Goal: Task Accomplishment & Management: Use online tool/utility

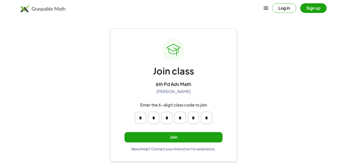
click at [179, 149] on div "Need help? Contact your instructor for assistance." at bounding box center [173, 149] width 85 height 5
click at [172, 140] on button "Join" at bounding box center [173, 137] width 98 height 10
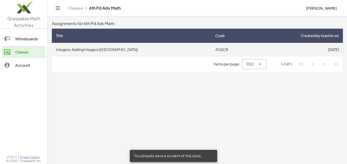
click at [126, 45] on td "Integers: Adding Integers ([GEOGRAPHIC_DATA])" at bounding box center [131, 49] width 159 height 13
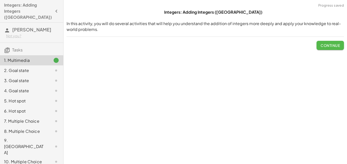
click at [322, 46] on span "Continue" at bounding box center [329, 45] width 19 height 5
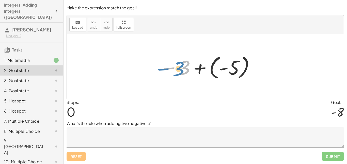
drag, startPoint x: 187, startPoint y: 62, endPoint x: 182, endPoint y: 63, distance: 5.7
click at [182, 63] on div at bounding box center [207, 67] width 101 height 28
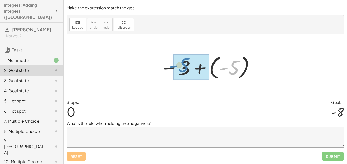
drag, startPoint x: 231, startPoint y: 68, endPoint x: 182, endPoint y: 66, distance: 49.3
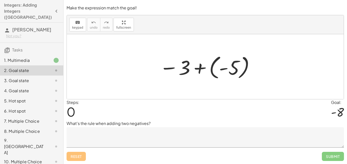
click at [78, 123] on p "What's the rule when adding two negatives?" at bounding box center [205, 124] width 277 height 6
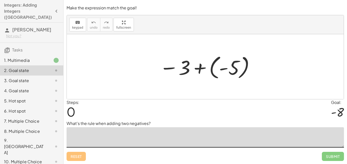
click at [89, 130] on textarea at bounding box center [205, 137] width 277 height 20
click at [123, 17] on div "keyboard keypad undo [PERSON_NAME] redo fullscreen" at bounding box center [205, 24] width 277 height 19
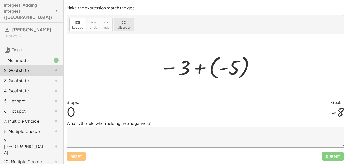
click at [120, 54] on div "keyboard keypad undo undo redo redo fullscreen − 3 + ( - 5 ) ×" at bounding box center [205, 57] width 277 height 84
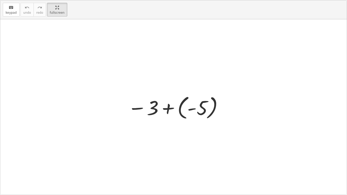
click at [115, 85] on div at bounding box center [173, 106] width 346 height 175
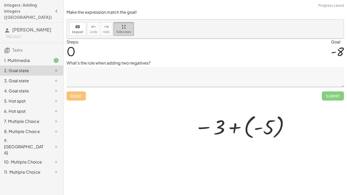
click at [55, 0] on html "Integers: Adding Integers ([GEOGRAPHIC_DATA]) [PERSON_NAME] Not you? Tasks 1. M…" at bounding box center [173, 97] width 347 height 195
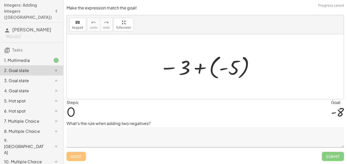
click at [113, 143] on textarea at bounding box center [205, 137] width 277 height 20
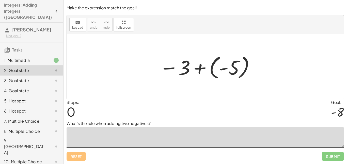
type textarea "*"
type textarea "**********"
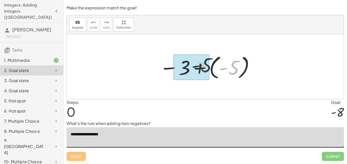
drag, startPoint x: 233, startPoint y: 66, endPoint x: 205, endPoint y: 63, distance: 28.8
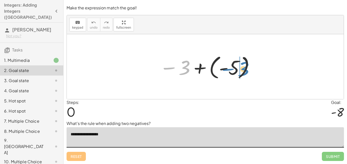
drag, startPoint x: 189, startPoint y: 65, endPoint x: 246, endPoint y: 66, distance: 57.1
click at [246, 66] on div at bounding box center [207, 67] width 101 height 28
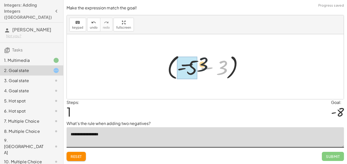
drag, startPoint x: 222, startPoint y: 66, endPoint x: 188, endPoint y: 62, distance: 34.7
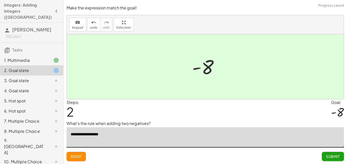
drag, startPoint x: 118, startPoint y: 139, endPoint x: 61, endPoint y: 137, distance: 57.7
click at [61, 137] on main "**********" at bounding box center [173, 82] width 347 height 164
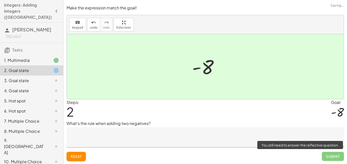
click at [332, 159] on span "Submit" at bounding box center [333, 156] width 22 height 9
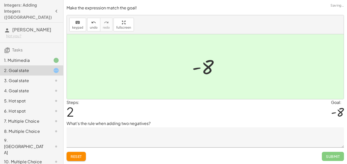
click at [303, 146] on textarea at bounding box center [205, 137] width 277 height 20
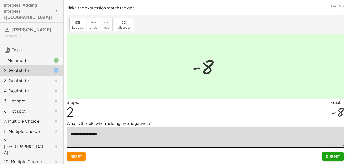
type textarea "**********"
click at [336, 156] on span "Submit" at bounding box center [333, 156] width 14 height 5
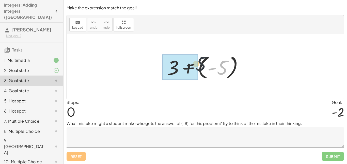
drag, startPoint x: 221, startPoint y: 62, endPoint x: 183, endPoint y: 58, distance: 38.8
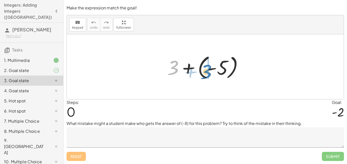
drag, startPoint x: 175, startPoint y: 66, endPoint x: 209, endPoint y: 70, distance: 34.0
click at [209, 70] on div at bounding box center [207, 67] width 85 height 28
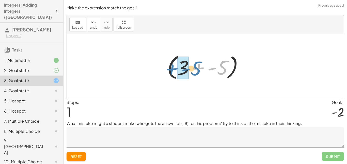
drag, startPoint x: 220, startPoint y: 66, endPoint x: 186, endPoint y: 67, distance: 33.3
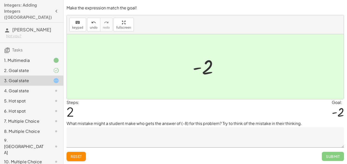
click at [81, 154] on span "Reset" at bounding box center [76, 156] width 11 height 5
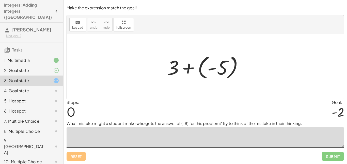
click at [134, 139] on textarea at bounding box center [205, 137] width 277 height 20
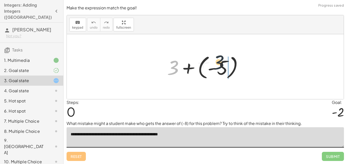
drag, startPoint x: 175, startPoint y: 69, endPoint x: 223, endPoint y: 64, distance: 48.8
click at [223, 64] on div at bounding box center [207, 67] width 85 height 28
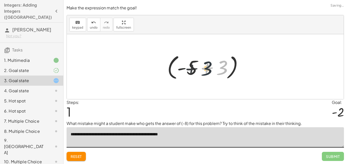
drag, startPoint x: 223, startPoint y: 64, endPoint x: 205, endPoint y: 64, distance: 18.3
click at [205, 64] on div at bounding box center [207, 66] width 85 height 29
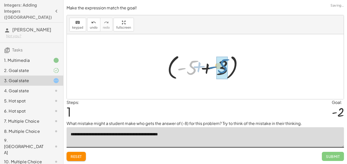
drag, startPoint x: 188, startPoint y: 63, endPoint x: 221, endPoint y: 62, distance: 33.3
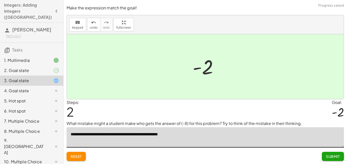
type textarea "**********"
click at [328, 155] on span "Submit" at bounding box center [333, 156] width 14 height 5
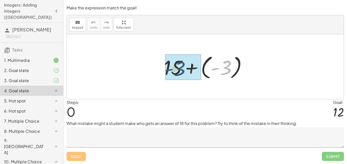
drag, startPoint x: 223, startPoint y: 66, endPoint x: 173, endPoint y: 67, distance: 50.5
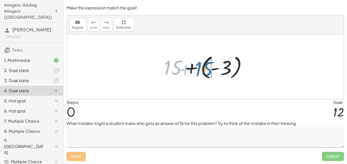
drag, startPoint x: 179, startPoint y: 66, endPoint x: 209, endPoint y: 67, distance: 30.0
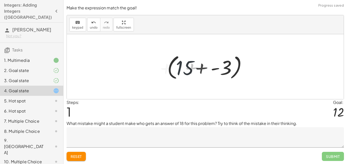
click at [123, 132] on textarea at bounding box center [205, 137] width 277 height 20
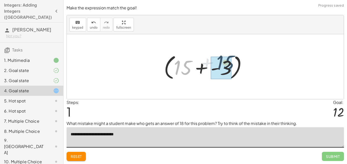
drag, startPoint x: 178, startPoint y: 73, endPoint x: 226, endPoint y: 69, distance: 48.0
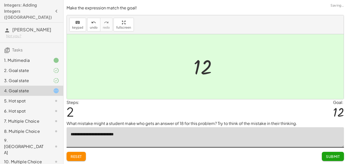
type textarea "**********"
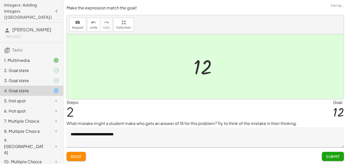
click at [337, 158] on span "Submit" at bounding box center [333, 156] width 14 height 5
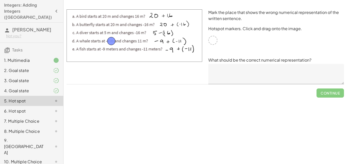
drag, startPoint x: 214, startPoint y: 39, endPoint x: 112, endPoint y: 40, distance: 101.8
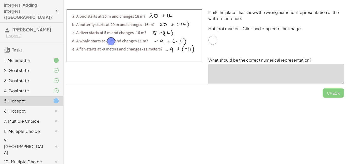
click at [287, 72] on textarea at bounding box center [276, 74] width 136 height 20
type textarea "*"
type textarea "*******"
click at [326, 94] on button "Check" at bounding box center [332, 93] width 21 height 9
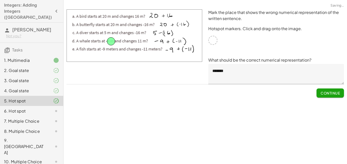
click at [324, 92] on span "Continue" at bounding box center [329, 93] width 19 height 5
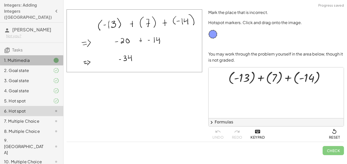
click at [46, 57] on div at bounding box center [52, 60] width 14 height 6
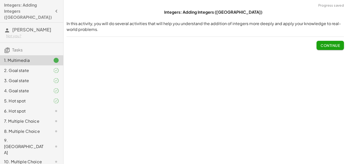
click at [33, 118] on div "7. Multiple Choice" at bounding box center [24, 121] width 41 height 6
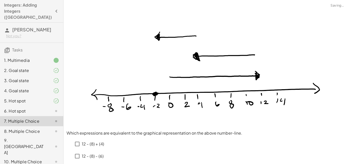
click at [28, 108] on div "6. Hot spot" at bounding box center [24, 111] width 41 height 6
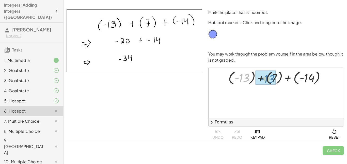
drag, startPoint x: 243, startPoint y: 78, endPoint x: 266, endPoint y: 79, distance: 23.4
drag, startPoint x: 273, startPoint y: 79, endPoint x: 254, endPoint y: 81, distance: 18.7
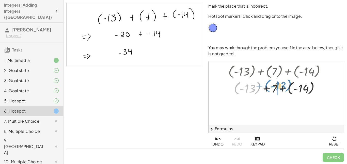
drag, startPoint x: 256, startPoint y: 86, endPoint x: 286, endPoint y: 83, distance: 30.1
click at [286, 83] on div at bounding box center [279, 87] width 106 height 17
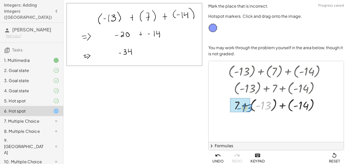
drag, startPoint x: 263, startPoint y: 98, endPoint x: 240, endPoint y: 99, distance: 22.6
drag, startPoint x: 238, startPoint y: 103, endPoint x: 260, endPoint y: 104, distance: 21.9
click at [260, 104] on div at bounding box center [279, 104] width 106 height 17
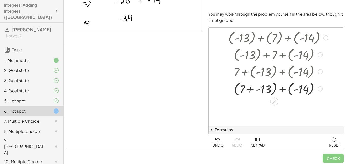
scroll to position [34, 0]
drag, startPoint x: 242, startPoint y: 88, endPoint x: 258, endPoint y: 88, distance: 16.0
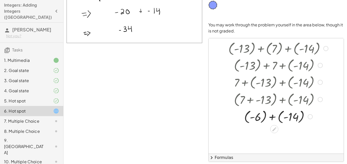
scroll to position [0, 0]
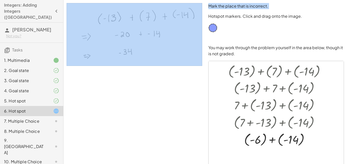
drag, startPoint x: 208, startPoint y: 19, endPoint x: 156, endPoint y: 25, distance: 52.2
click at [156, 25] on div "Mark the place that is incorrect. Hotspot markers. Click and drag onto the imag…" at bounding box center [204, 101] width 283 height 203
drag, startPoint x: 211, startPoint y: 30, endPoint x: 124, endPoint y: 37, distance: 87.3
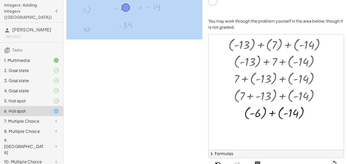
scroll to position [53, 0]
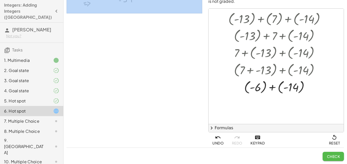
click at [327, 158] on span "Check" at bounding box center [333, 156] width 13 height 5
click at [322, 156] on span "Continue" at bounding box center [329, 156] width 19 height 5
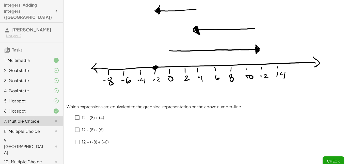
scroll to position [23, 0]
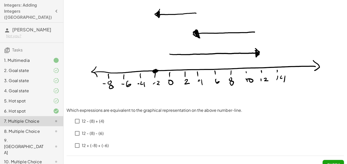
click at [92, 135] on p "12 - (8) - (6)" at bounding box center [93, 134] width 22 height 6
click at [336, 161] on button "Check" at bounding box center [332, 164] width 21 height 9
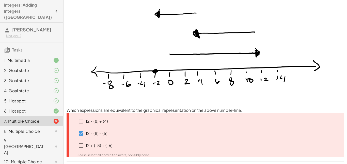
click at [102, 145] on p "12 + (-8) + (-6)" at bounding box center [99, 146] width 27 height 6
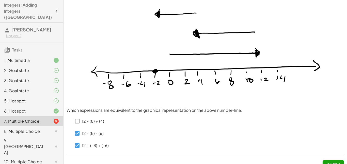
scroll to position [31, 0]
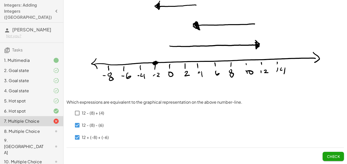
click at [324, 148] on span "Check" at bounding box center [332, 154] width 21 height 13
click at [329, 158] on span "Check" at bounding box center [333, 156] width 13 height 5
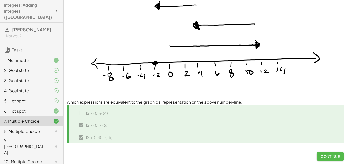
click at [328, 157] on span "Continue" at bounding box center [329, 156] width 19 height 5
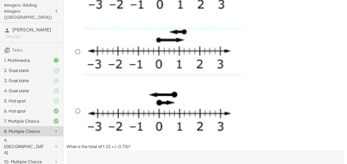
scroll to position [0, 0]
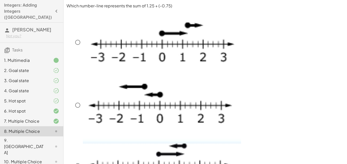
click at [182, 44] on img at bounding box center [162, 41] width 158 height 61
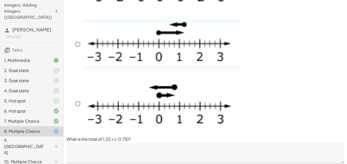
scroll to position [141, 0]
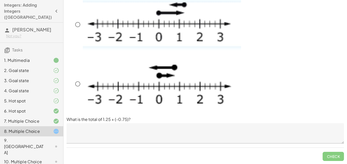
click at [165, 17] on img at bounding box center [162, 23] width 158 height 57
click at [192, 130] on textarea at bounding box center [205, 133] width 277 height 20
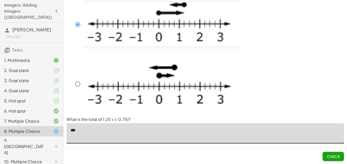
scroll to position [0, 0]
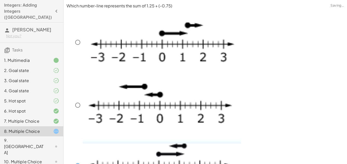
type textarea "***"
click at [191, 65] on img at bounding box center [162, 41] width 158 height 61
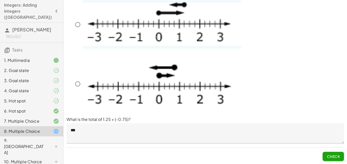
click at [331, 158] on span "Check" at bounding box center [333, 156] width 13 height 5
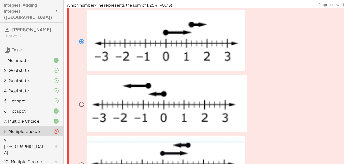
scroll to position [0, 0]
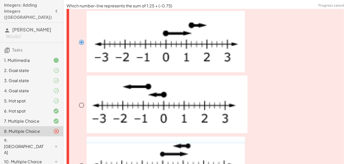
click at [160, 40] on img at bounding box center [166, 41] width 158 height 61
click at [100, 90] on img at bounding box center [167, 105] width 161 height 58
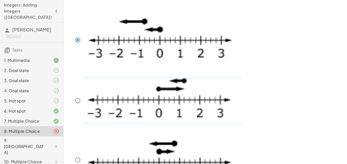
click at [157, 113] on img at bounding box center [162, 100] width 158 height 57
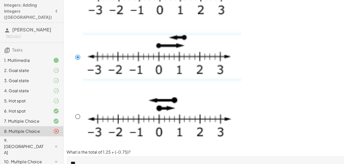
scroll to position [141, 0]
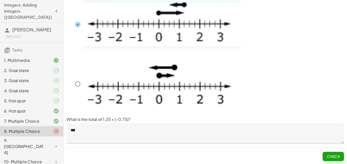
click at [331, 153] on button "Check" at bounding box center [332, 156] width 21 height 9
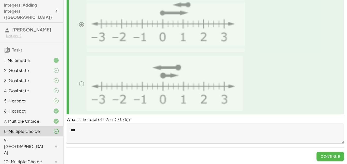
click at [331, 153] on button "Continue" at bounding box center [329, 156] width 27 height 9
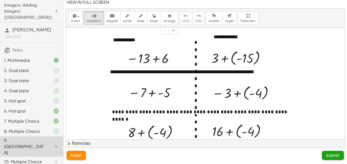
scroll to position [25, 6]
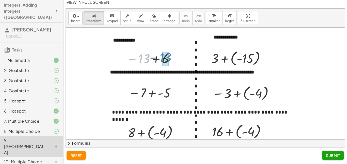
drag, startPoint x: 148, startPoint y: 57, endPoint x: 169, endPoint y: 56, distance: 21.1
click at [169, 56] on div at bounding box center [151, 58] width 54 height 17
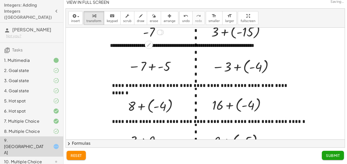
scroll to position [55, 6]
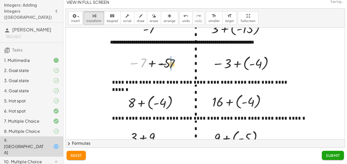
drag, startPoint x: 141, startPoint y: 64, endPoint x: 172, endPoint y: 65, distance: 30.7
click at [172, 65] on div at bounding box center [153, 63] width 54 height 17
drag, startPoint x: 163, startPoint y: 64, endPoint x: 148, endPoint y: 64, distance: 15.5
click at [148, 64] on div at bounding box center [155, 62] width 44 height 17
drag, startPoint x: 134, startPoint y: 100, endPoint x: 157, endPoint y: 102, distance: 23.8
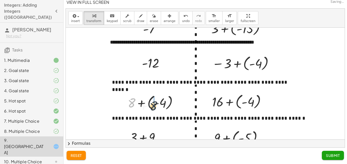
click at [157, 102] on div at bounding box center [154, 102] width 59 height 19
drag, startPoint x: 136, startPoint y: 103, endPoint x: 163, endPoint y: 103, distance: 27.2
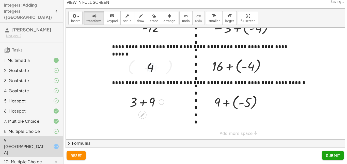
scroll to position [91, 6]
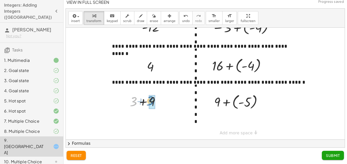
drag, startPoint x: 136, startPoint y: 102, endPoint x: 154, endPoint y: 101, distance: 18.3
click at [215, 102] on div at bounding box center [240, 101] width 57 height 19
drag, startPoint x: 215, startPoint y: 102, endPoint x: 243, endPoint y: 101, distance: 27.7
click at [243, 101] on div at bounding box center [240, 101] width 57 height 19
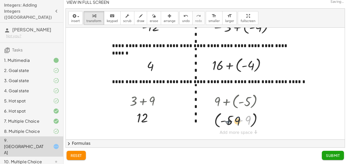
drag, startPoint x: 241, startPoint y: 101, endPoint x: 229, endPoint y: 102, distance: 12.7
click at [236, 102] on div "+ 9 + ( - 5 ) + 9 + 9 ( - 5 ) +" at bounding box center [236, 102] width 0 height 0
drag, startPoint x: 231, startPoint y: 115, endPoint x: 254, endPoint y: 113, distance: 22.9
click at [254, 113] on div at bounding box center [240, 119] width 57 height 19
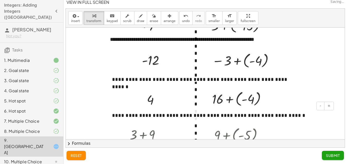
scroll to position [54, 6]
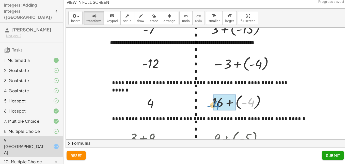
drag, startPoint x: 251, startPoint y: 98, endPoint x: 218, endPoint y: 100, distance: 33.3
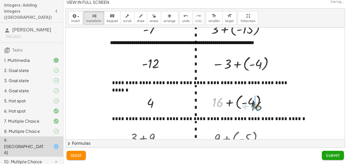
drag, startPoint x: 218, startPoint y: 100, endPoint x: 256, endPoint y: 104, distance: 38.8
click at [256, 104] on div at bounding box center [240, 102] width 63 height 19
drag, startPoint x: 246, startPoint y: 102, endPoint x: 228, endPoint y: 103, distance: 18.1
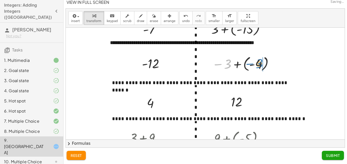
drag, startPoint x: 226, startPoint y: 62, endPoint x: 257, endPoint y: 62, distance: 31.5
click at [257, 62] on div at bounding box center [243, 63] width 68 height 19
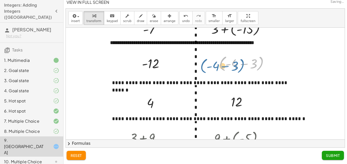
drag, startPoint x: 257, startPoint y: 62, endPoint x: 239, endPoint y: 64, distance: 18.6
click at [239, 64] on div at bounding box center [246, 63] width 58 height 19
drag, startPoint x: 232, startPoint y: 64, endPoint x: 251, endPoint y: 63, distance: 19.1
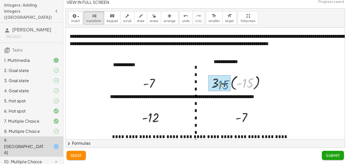
drag, startPoint x: 247, startPoint y: 83, endPoint x: 221, endPoint y: 85, distance: 25.5
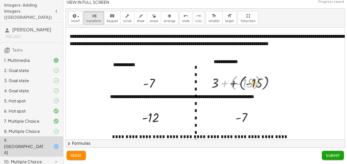
drag, startPoint x: 219, startPoint y: 84, endPoint x: 229, endPoint y: 83, distance: 9.5
click at [229, 83] on div at bounding box center [240, 82] width 63 height 19
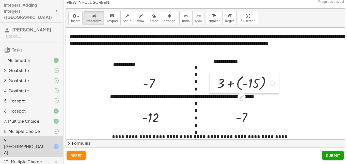
drag, startPoint x: 207, startPoint y: 83, endPoint x: 215, endPoint y: 83, distance: 8.1
click at [215, 83] on div at bounding box center [213, 82] width 8 height 21
drag, startPoint x: 217, startPoint y: 84, endPoint x: 221, endPoint y: 85, distance: 3.6
click at [219, 85] on div at bounding box center [216, 82] width 8 height 21
drag, startPoint x: 227, startPoint y: 85, endPoint x: 262, endPoint y: 89, distance: 35.2
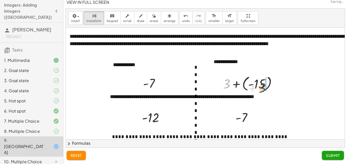
click at [262, 89] on div at bounding box center [251, 83] width 63 height 19
drag, startPoint x: 247, startPoint y: 83, endPoint x: 153, endPoint y: 117, distance: 99.5
drag, startPoint x: 164, startPoint y: 117, endPoint x: 248, endPoint y: 80, distance: 91.5
click at [248, 80] on div "**********" at bounding box center [234, 129] width 349 height 203
drag, startPoint x: 164, startPoint y: 118, endPoint x: 152, endPoint y: 121, distance: 12.9
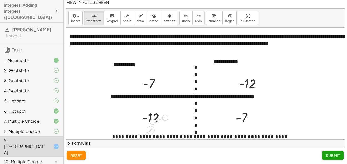
click at [151, 118] on div "- - 12" at bounding box center [151, 118] width 0 height 0
click at [158, 113] on div at bounding box center [154, 117] width 31 height 17
drag, startPoint x: 162, startPoint y: 117, endPoint x: 244, endPoint y: 83, distance: 88.5
click at [244, 83] on div "**********" at bounding box center [234, 129] width 349 height 203
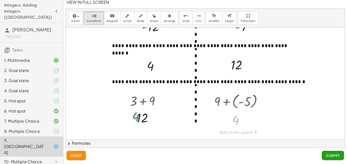
drag, startPoint x: 241, startPoint y: 120, endPoint x: 140, endPoint y: 117, distance: 100.4
click at [140, 117] on div "**********" at bounding box center [234, 38] width 349 height 203
drag, startPoint x: 157, startPoint y: 66, endPoint x: 231, endPoint y: 135, distance: 101.7
click at [231, 135] on div "**********" at bounding box center [234, 38] width 349 height 203
drag, startPoint x: 221, startPoint y: 132, endPoint x: 239, endPoint y: 117, distance: 22.9
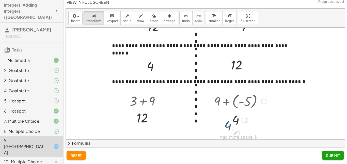
click at [239, 119] on div at bounding box center [240, 120] width 57 height 17
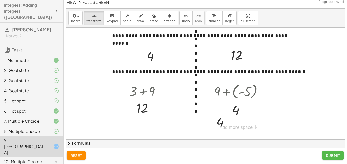
click at [333, 160] on button "Submit" at bounding box center [333, 155] width 22 height 9
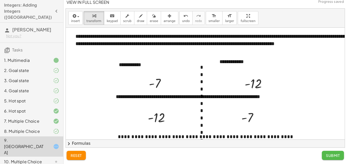
scroll to position [0, 0]
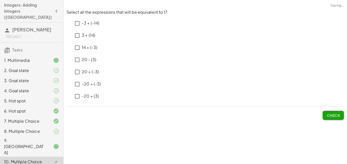
click at [53, 144] on div at bounding box center [52, 147] width 14 height 6
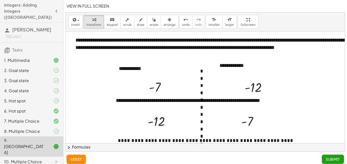
scroll to position [0, 6]
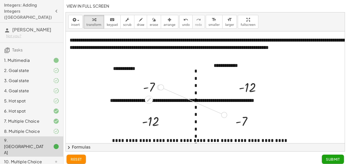
drag, startPoint x: 160, startPoint y: 88, endPoint x: 224, endPoint y: 116, distance: 69.0
click at [224, 116] on div "**********" at bounding box center [234, 135] width 349 height 208
drag, startPoint x: 209, startPoint y: 112, endPoint x: 241, endPoint y: 121, distance: 33.8
click at [323, 159] on button "Submit" at bounding box center [333, 159] width 22 height 9
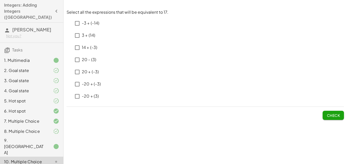
click at [90, 37] on p "3 + (14) ﻿" at bounding box center [88, 36] width 13 height 6
click at [92, 61] on p "20 - (3)" at bounding box center [89, 60] width 14 height 6
click at [93, 72] on p "20 + (-3)" at bounding box center [90, 72] width 17 height 6
click at [340, 113] on button "Check" at bounding box center [332, 115] width 21 height 9
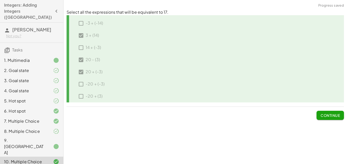
click at [339, 114] on span "Continue" at bounding box center [329, 115] width 19 height 5
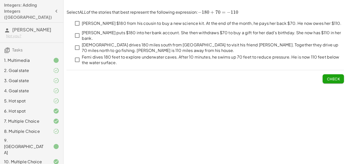
click at [211, 22] on p "[PERSON_NAME] $180 from his cousin to buy a new science kit. At the end of the …" at bounding box center [212, 24] width 260 height 6
click at [182, 58] on p "Femi dives 180 feet to explore underwater caves. After 10 minutes, he swims up …" at bounding box center [213, 59] width 262 height 11
click at [327, 78] on span "Check" at bounding box center [333, 79] width 13 height 5
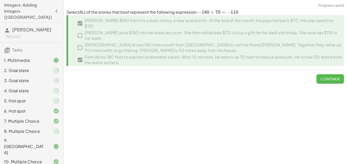
click at [327, 78] on span "Continue" at bounding box center [329, 79] width 19 height 5
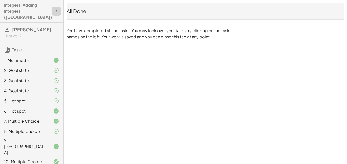
click at [55, 8] on icon "button" at bounding box center [56, 11] width 6 height 6
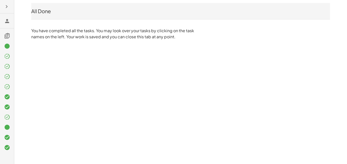
click at [7, 4] on icon "button" at bounding box center [7, 7] width 6 height 6
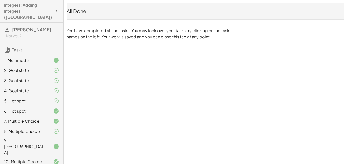
click at [78, 11] on div "All Done" at bounding box center [205, 11] width 277 height 7
click at [17, 27] on span "[PERSON_NAME]" at bounding box center [31, 30] width 39 height 6
click at [33, 43] on h3 "Tasks" at bounding box center [31, 48] width 63 height 11
click at [8, 47] on icon at bounding box center [7, 50] width 6 height 6
